Goal: Communication & Community: Answer question/provide support

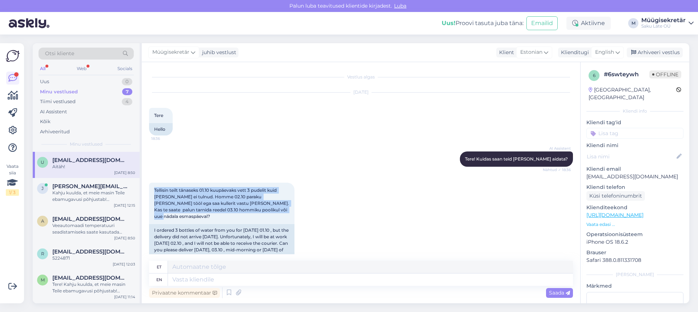
scroll to position [194, 0]
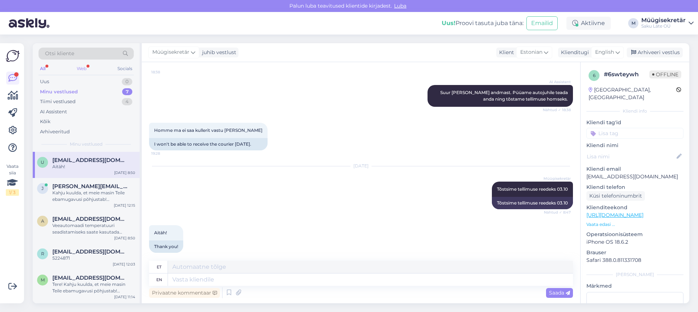
click at [81, 68] on div "Web" at bounding box center [81, 68] width 13 height 9
click at [76, 205] on div "[PERSON_NAME] [PERSON_NAME][EMAIL_ADDRESS][DOMAIN_NAME] Kahju kuulda, et meie m…" at bounding box center [86, 194] width 107 height 33
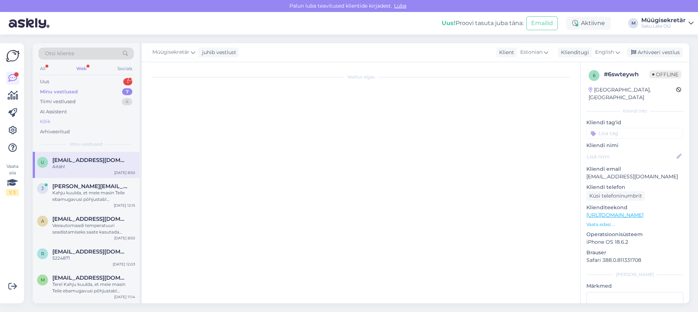
scroll to position [87, 0]
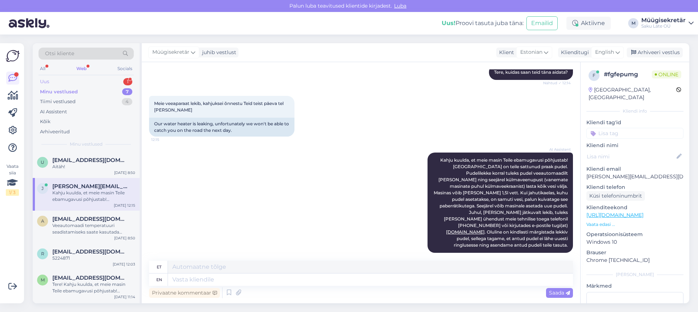
click at [79, 81] on div "Uus 1" at bounding box center [86, 82] width 95 height 10
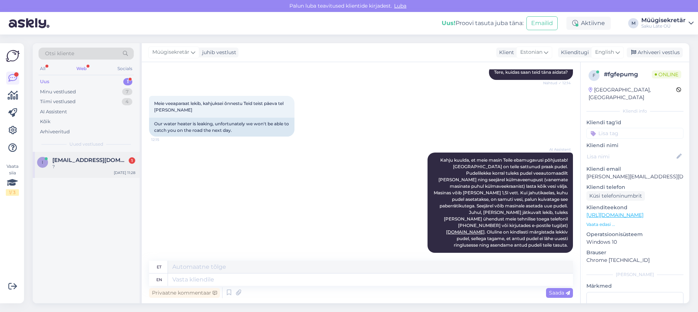
click at [81, 168] on div "?" at bounding box center [93, 167] width 83 height 7
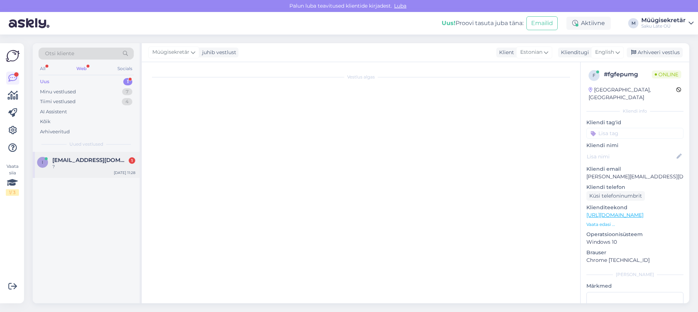
scroll to position [108, 0]
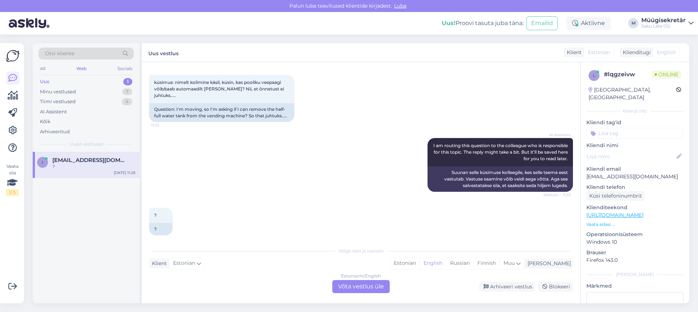
click at [351, 286] on div "Estonian to English Võta vestlus üle" at bounding box center [360, 286] width 57 height 13
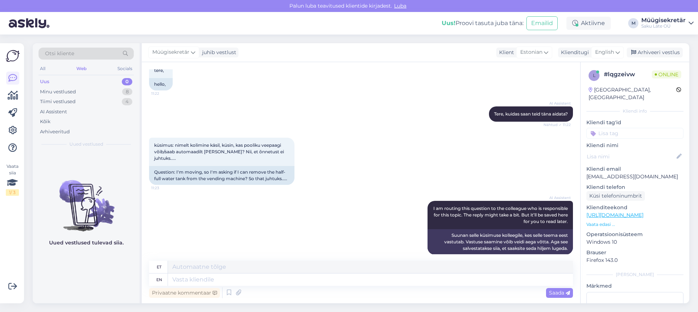
scroll to position [90, 0]
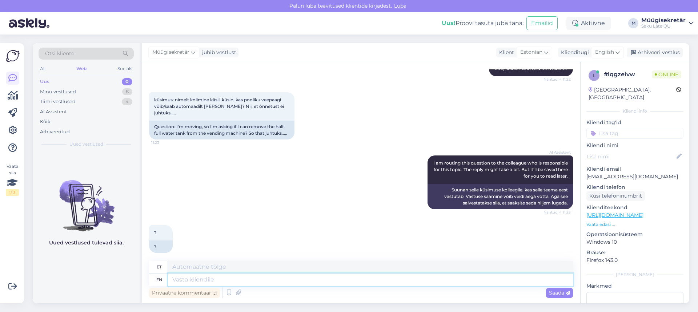
click at [284, 280] on textarea at bounding box center [370, 280] width 405 height 12
type textarea "Võib"
type textarea "Võib [PERSON_NAME]"
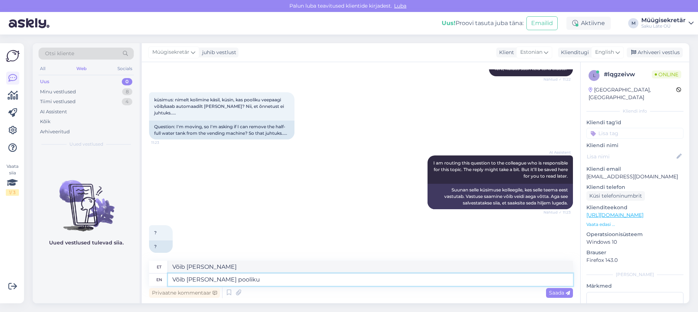
type textarea "Võib [PERSON_NAME] pooliku p"
type textarea "Võib [PERSON_NAME] pooliku"
type textarea "Võib [PERSON_NAME] pooliku pudeli"
type textarea "Võib [PERSON_NAME] pooliku pudeli ära v"
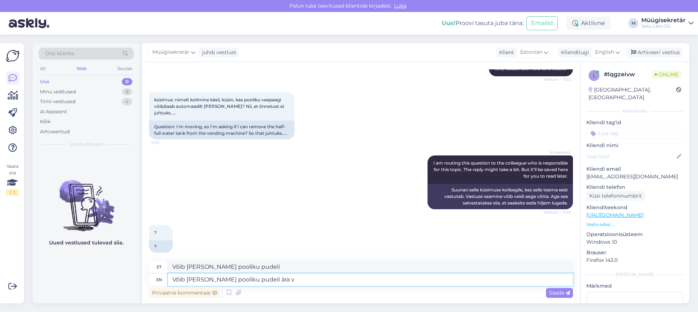
type textarea "Võib [PERSON_NAME] pooliku pudeli ära"
type textarea "Võib [PERSON_NAME] pooliku pudeli [PERSON_NAME], s"
type textarea "Võib [PERSON_NAME] pooliku pudeli [PERSON_NAME],"
type textarea "Võib [PERSON_NAME] pooliku pudeli [PERSON_NAME], seal o"
type textarea "Võib [PERSON_NAME] pooliku pudeli [PERSON_NAME], seal"
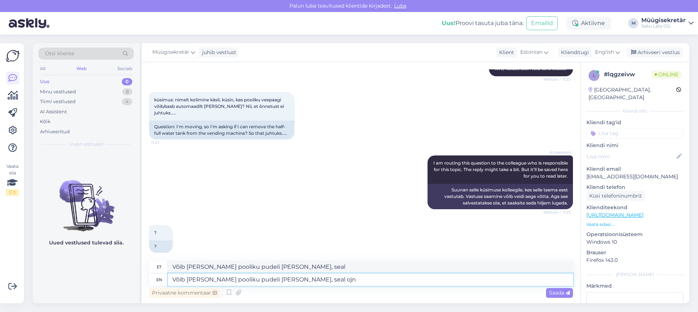
type textarea "Võib [PERSON_NAME] pooliku pudeli [PERSON_NAME], seal ojn"
type textarea "Võib [PERSON_NAME] pooliku pudeli [PERSON_NAME], seal"
type textarea "Võib [PERSON_NAME] pooliku pudeli [PERSON_NAME], seal o"
type textarea "Võib [PERSON_NAME] pooliku pudeli [PERSON_NAME], seal"
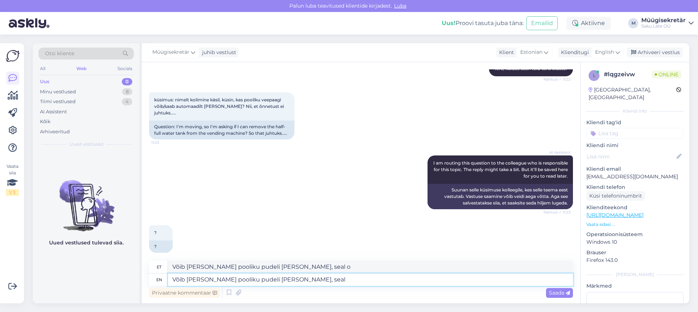
type textarea "Võib [PERSON_NAME] pooliku pudeli [PERSON_NAME], seal"
type textarea "Võib [PERSON_NAME] pooliku pudeli [PERSON_NAME],"
type textarea "Võib [PERSON_NAME] pooliku pudeli [PERSON_NAME]."
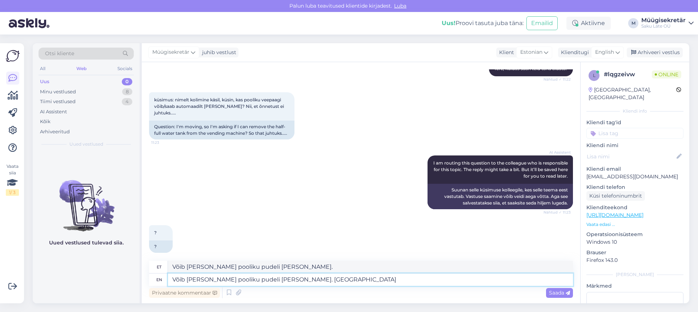
type textarea "Võib [PERSON_NAME] pooliku pudeli [PERSON_NAME]. Pudelil o"
type textarea "Võib [PERSON_NAME] pooliku pudeli [PERSON_NAME]. [GEOGRAPHIC_DATA]"
type textarea "Võib [PERSON_NAME] pooliku pudeli [PERSON_NAME]. Pudelil on"
type textarea "Võib [PERSON_NAME] pooliku pudeli [PERSON_NAME]. Pudelil edasi"
type textarea "Võib [PERSON_NAME] pooliku pudeli [PERSON_NAME]. Pudelil on lukustuv"
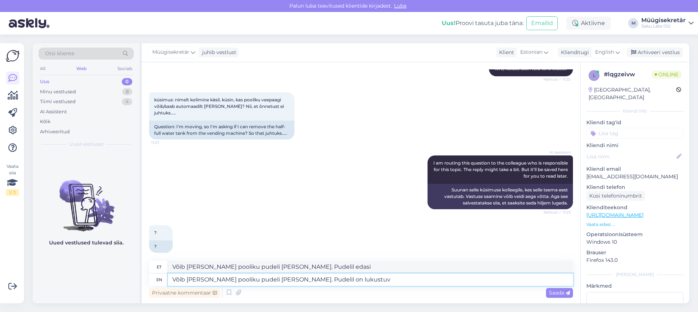
type textarea "Võib [PERSON_NAME] pooliku pudeli [PERSON_NAME]. Pudelil lukustuvil"
type textarea "Võib [PERSON_NAME] pooliku pudeli [PERSON_NAME]. Pudelil on lukustuv kork"
type textarea "Võib [PERSON_NAME] pooliku pudeli [PERSON_NAME]. Pudelil on lukustuv kork ees."
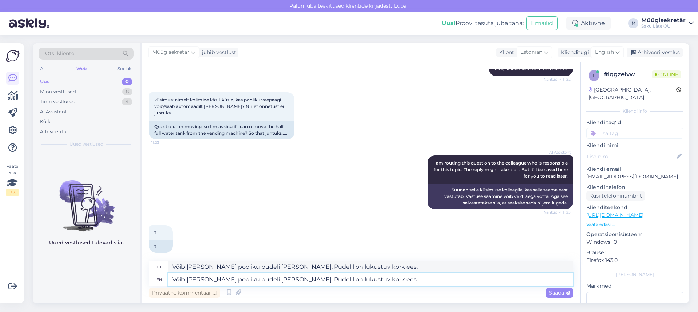
type textarea "Võib [PERSON_NAME] pooliku pudeli [PERSON_NAME]. Pudelil on lukustuv kork ees"
click at [562, 294] on span "Saada" at bounding box center [559, 293] width 21 height 7
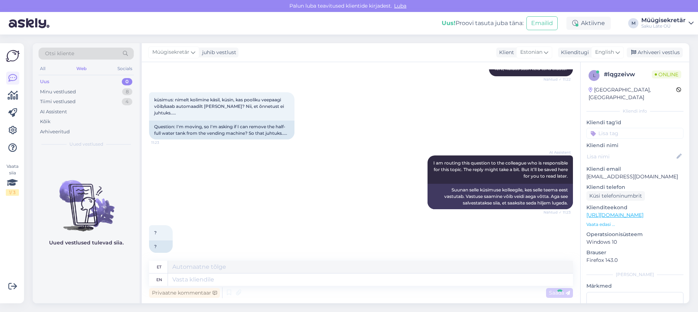
scroll to position [147, 0]
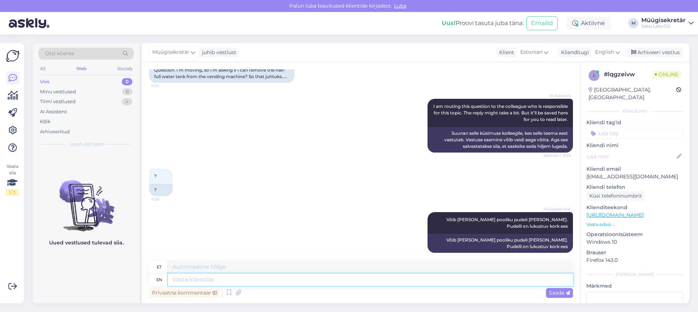
click at [208, 277] on textarea at bounding box center [370, 280] width 405 height 12
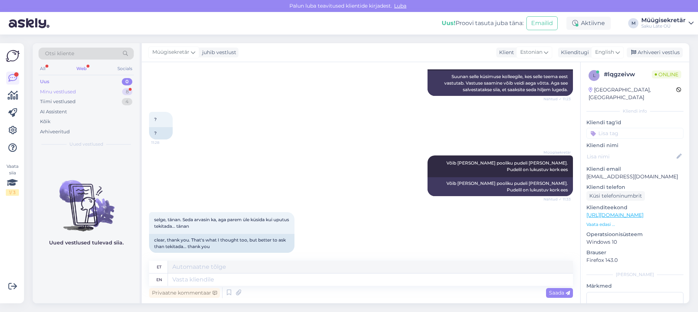
click at [96, 90] on div "Minu vestlused 8" at bounding box center [86, 92] width 95 height 10
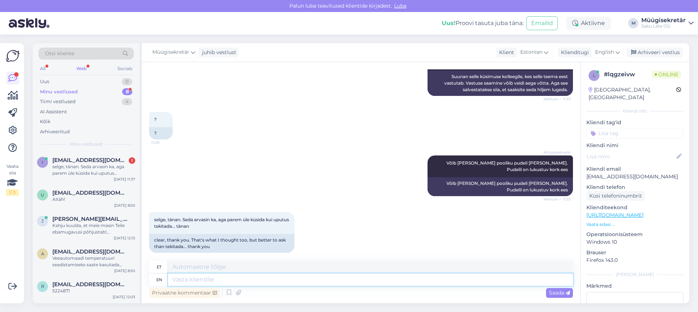
click at [274, 282] on textarea at bounding box center [370, 280] width 405 height 12
type textarea ":)"
type textarea ":"
type textarea "Vastame"
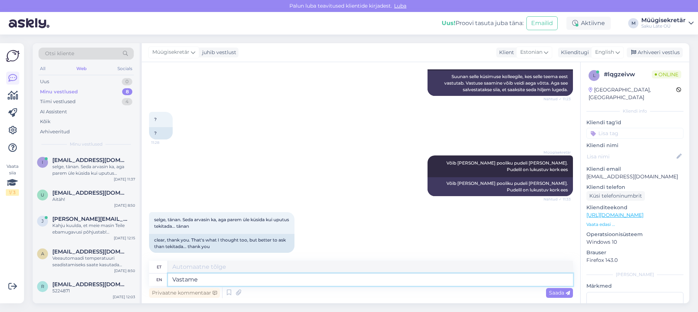
type textarea "Vastame"
type textarea "Vastame meeledi"
type textarea "[PERSON_NAME]"
type textarea "Vastame meeledi :)"
type textarea "[PERSON_NAME] :)"
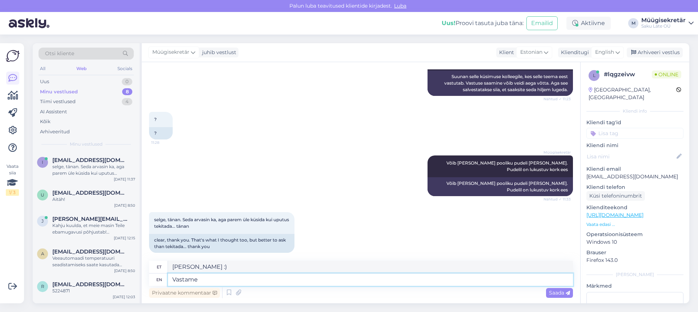
type textarea "Vastame"
type textarea "[PERSON_NAME]"
type textarea "Vas"
type textarea "Vastame"
type textarea "V"
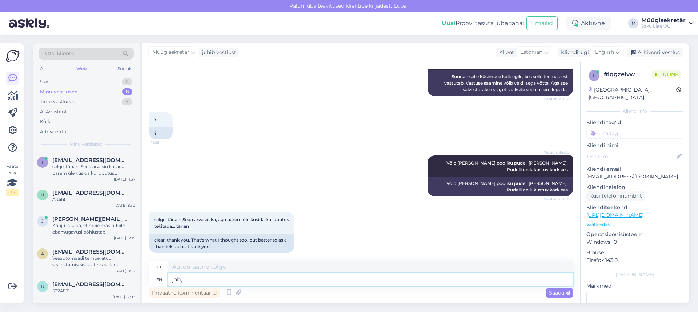
type textarea "jah,"
type textarea "jah"
type textarea "jah :)"
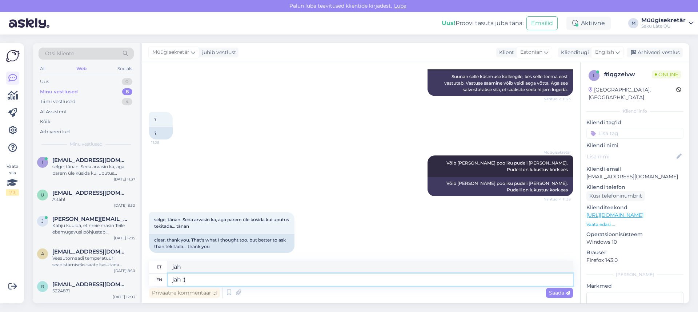
type textarea "[DEMOGRAPHIC_DATA] :)"
type textarea "j"
type textarea "jah"
type textarea "T"
type textarea "[PERSON_NAME]"
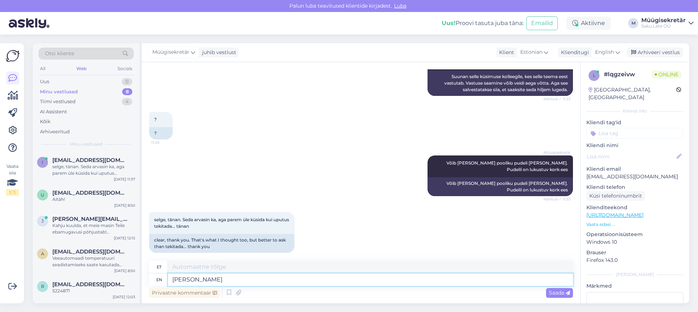
type textarea "rebis"
type textarea "[PERSON_NAME] sa"
type textarea "[PERSON_NAME]"
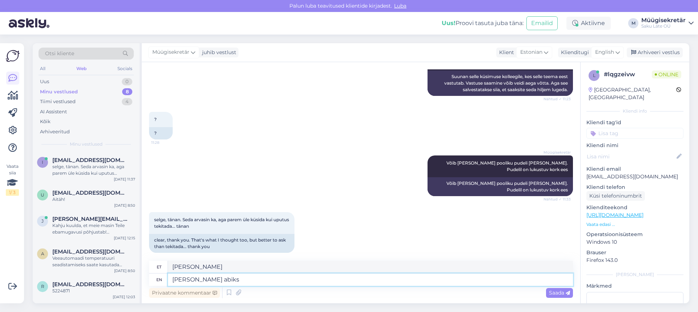
type textarea "[PERSON_NAME] abiks"
type textarea "[PERSON_NAME] abiks olla"
type textarea "[PERSON_NAME]"
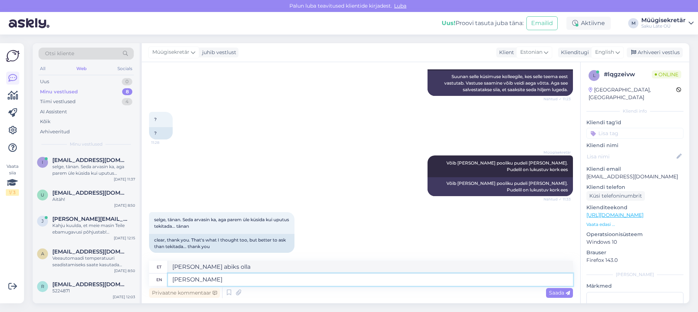
type textarea "[PERSON_NAME] abiks"
type textarea "[PERSON_NAME] s"
type textarea "[PERSON_NAME]"
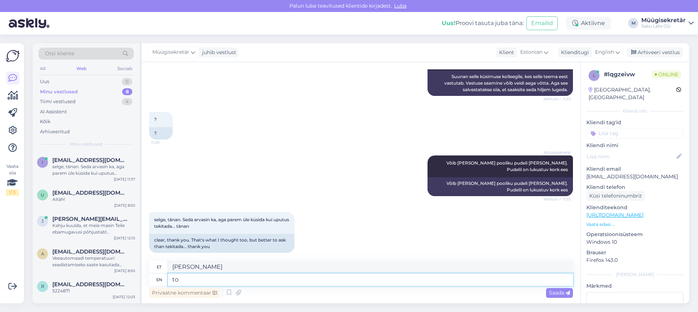
type textarea "t"
type textarea "rebis"
type textarea "muid"
type textarea "muda"
type textarea "m"
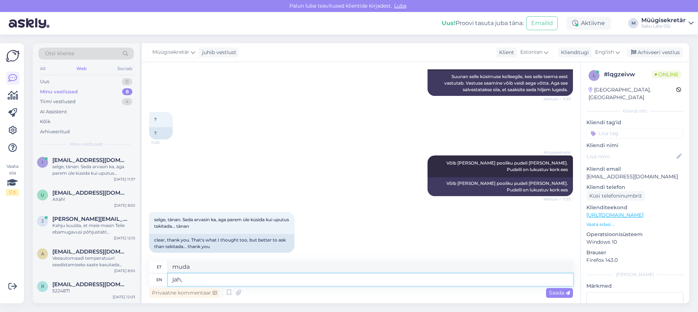
type textarea "jah,"
type textarea "jah, vastame"
type textarea "jah, vastame meeleldi"
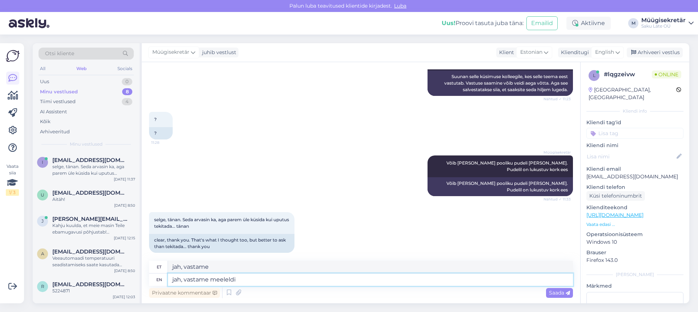
type textarea "jah, vastame meeleldi"
type textarea "jah, vas"
type textarea "jah, vastame"
type textarea "ja"
type textarea "jah,"
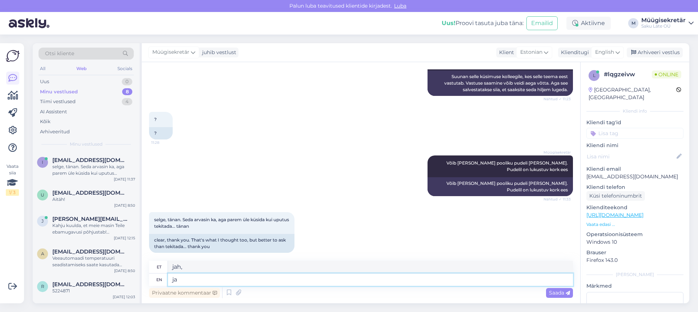
type textarea "j"
type textarea "ilusat"
type textarea "ilusat päeva"
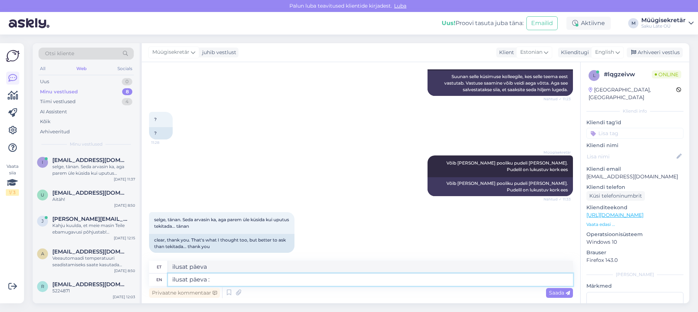
type textarea "ilusat päeva :)"
type textarea "ilusad päevad :)"
type textarea "ilusa"
type textarea "ilusat päeva"
type textarea "ilus"
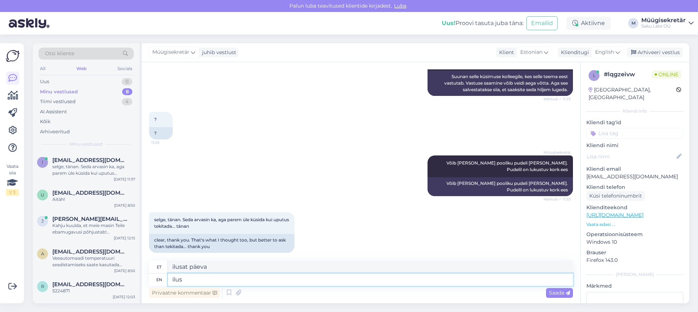
type textarea "ilusat"
type textarea "i"
type textarea "t"
type textarea "jah,"
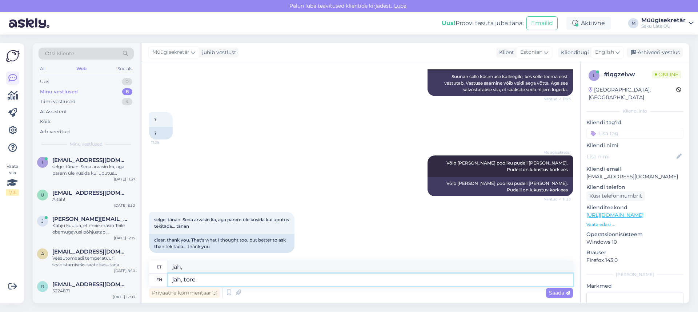
type textarea "jah, tore"
type textarea "jah, rebis"
type textarea "jah, [PERSON_NAME] s"
type textarea "jah, [PERSON_NAME]"
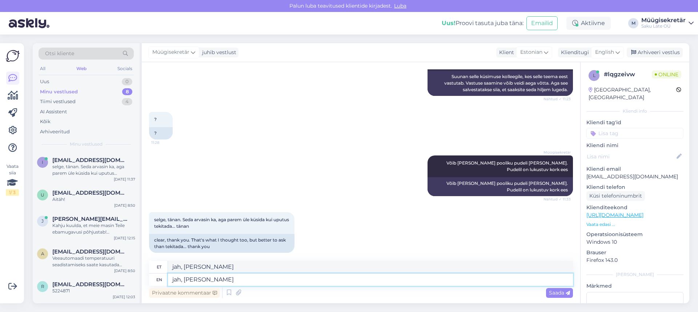
type textarea "jah, [PERSON_NAME]"
type textarea "jah, [PERSON_NAME] abiks"
type textarea "jah, [PERSON_NAME] abiks olla"
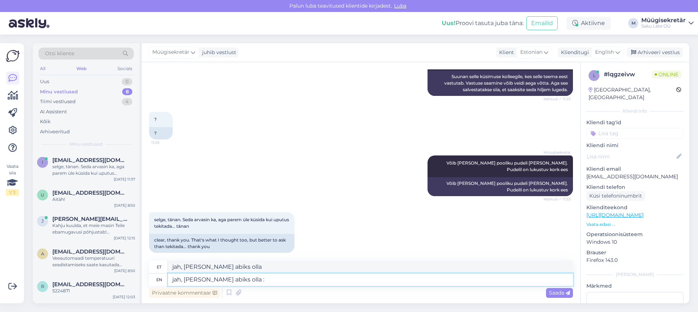
type textarea "jah, [PERSON_NAME] abiks olla :)"
click at [552, 293] on span "Saada" at bounding box center [559, 293] width 21 height 7
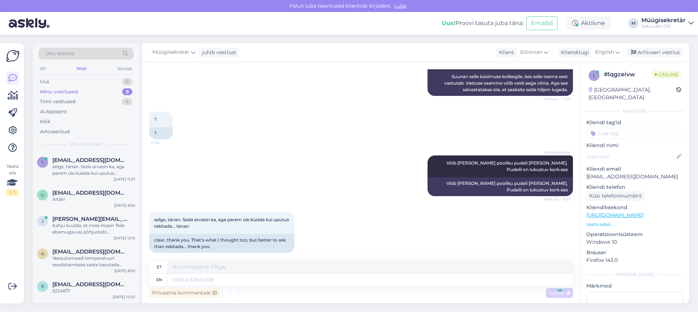
scroll to position [247, 0]
